Goal: Transaction & Acquisition: Purchase product/service

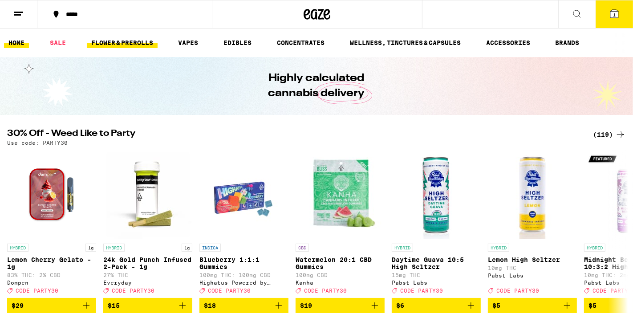
click at [111, 40] on link "FLOWER & PREROLLS" at bounding box center [122, 42] width 71 height 11
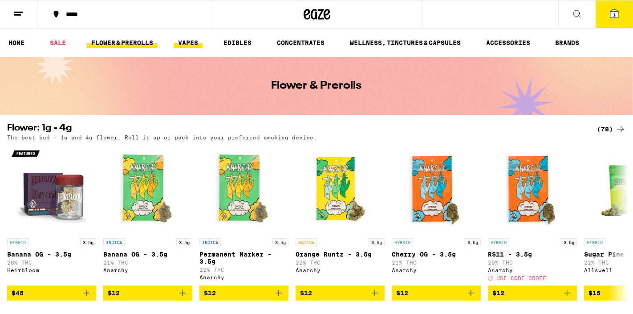
click at [187, 43] on link "VAPES" at bounding box center [188, 42] width 29 height 11
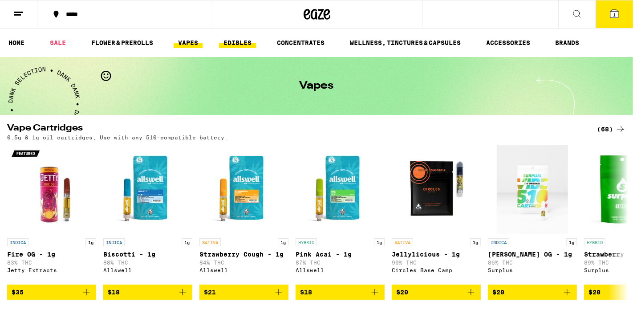
click at [231, 43] on link "EDIBLES" at bounding box center [237, 42] width 37 height 11
click at [304, 45] on link "CONCENTRATES" at bounding box center [300, 42] width 57 height 11
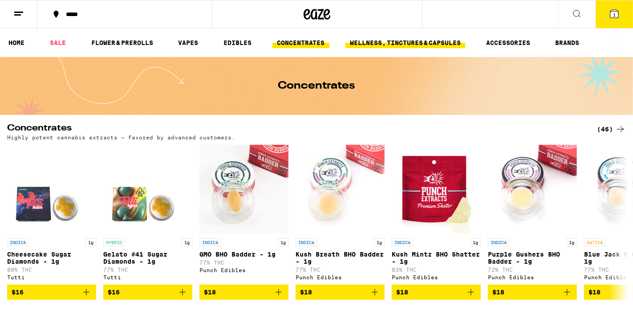
click at [432, 46] on link "WELLNESS, TINCTURES & CAPSULES" at bounding box center [405, 42] width 120 height 11
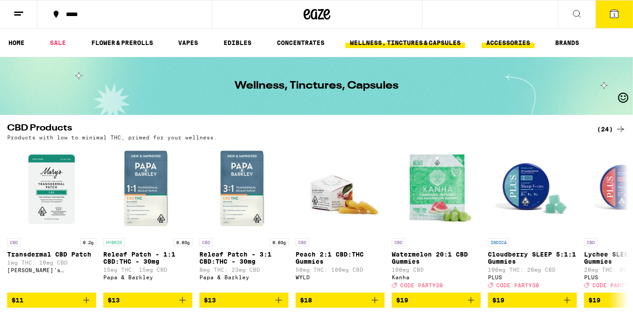
click at [519, 41] on link "ACCESSORIES" at bounding box center [508, 42] width 53 height 11
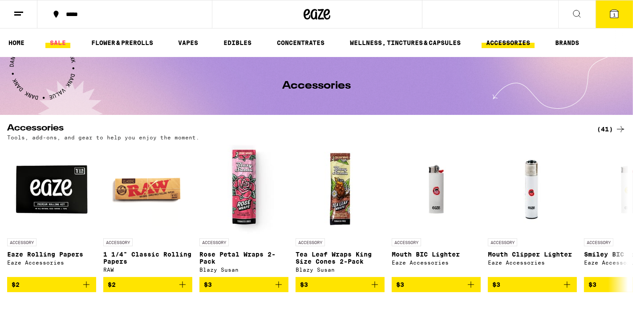
click at [61, 42] on link "SALE" at bounding box center [57, 42] width 25 height 11
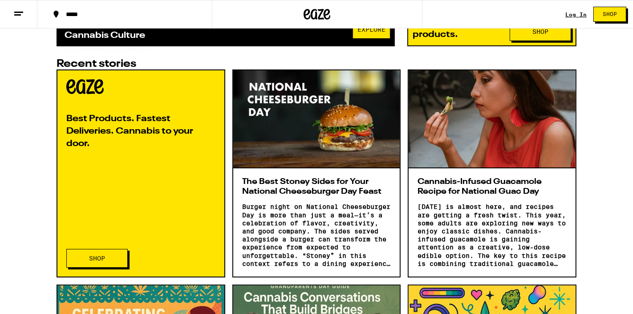
scroll to position [439, 0]
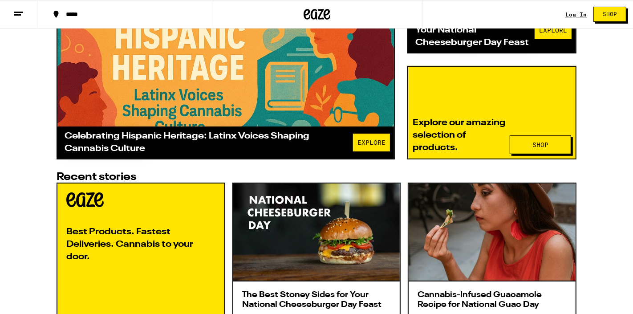
scroll to position [319, 0]
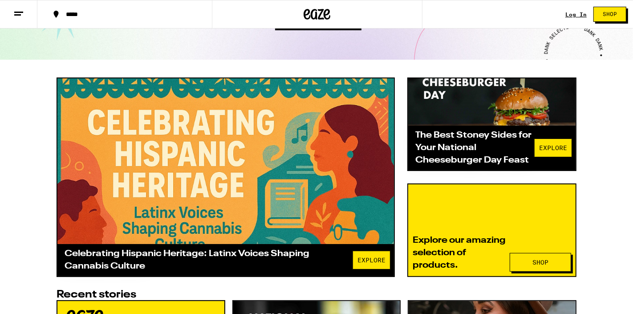
scroll to position [202, 0]
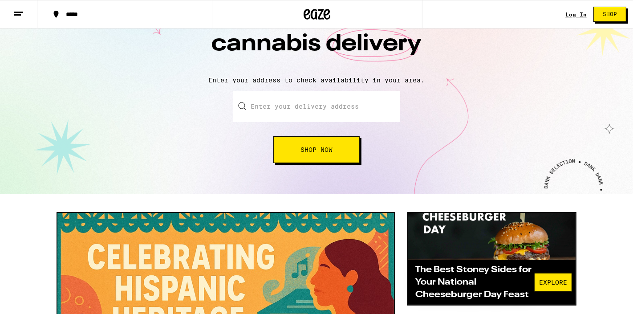
scroll to position [61, 0]
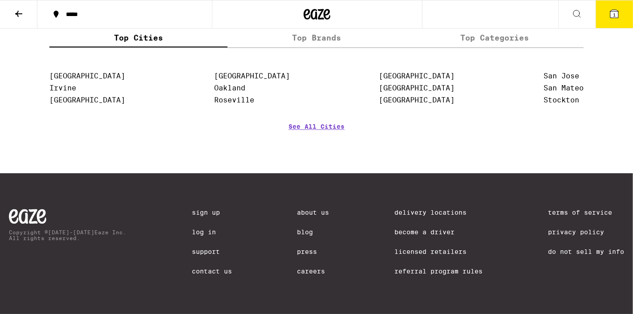
scroll to position [1633, 0]
click at [438, 156] on div "See All Cities" at bounding box center [316, 139] width 534 height 33
